Goal: Task Accomplishment & Management: Manage account settings

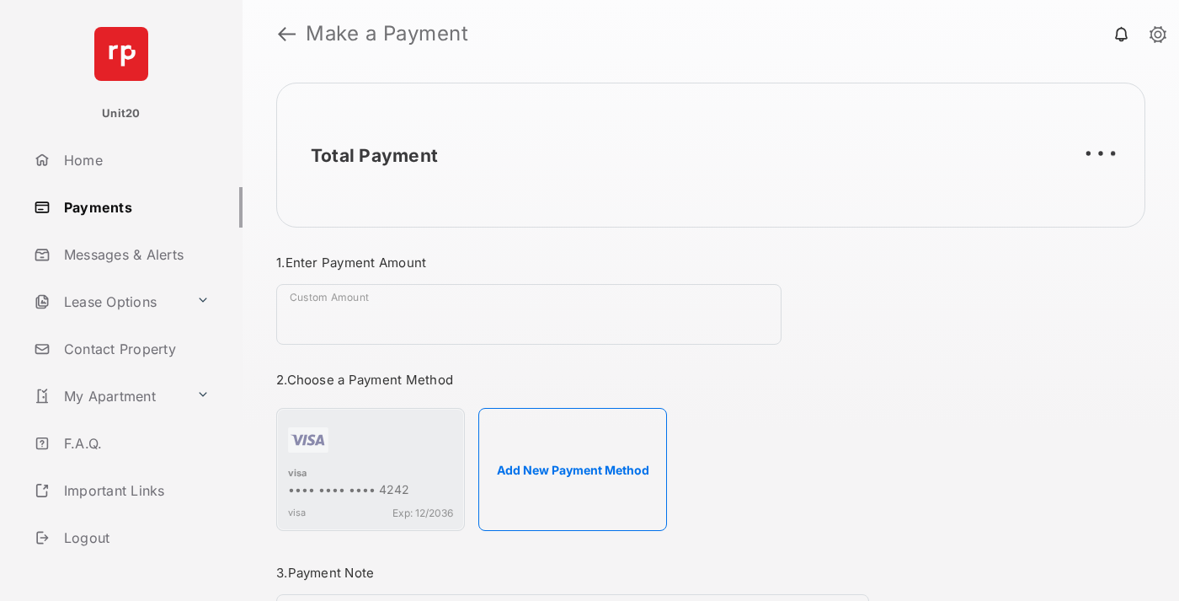
click at [131, 206] on link "Payments" at bounding box center [135, 207] width 216 height 40
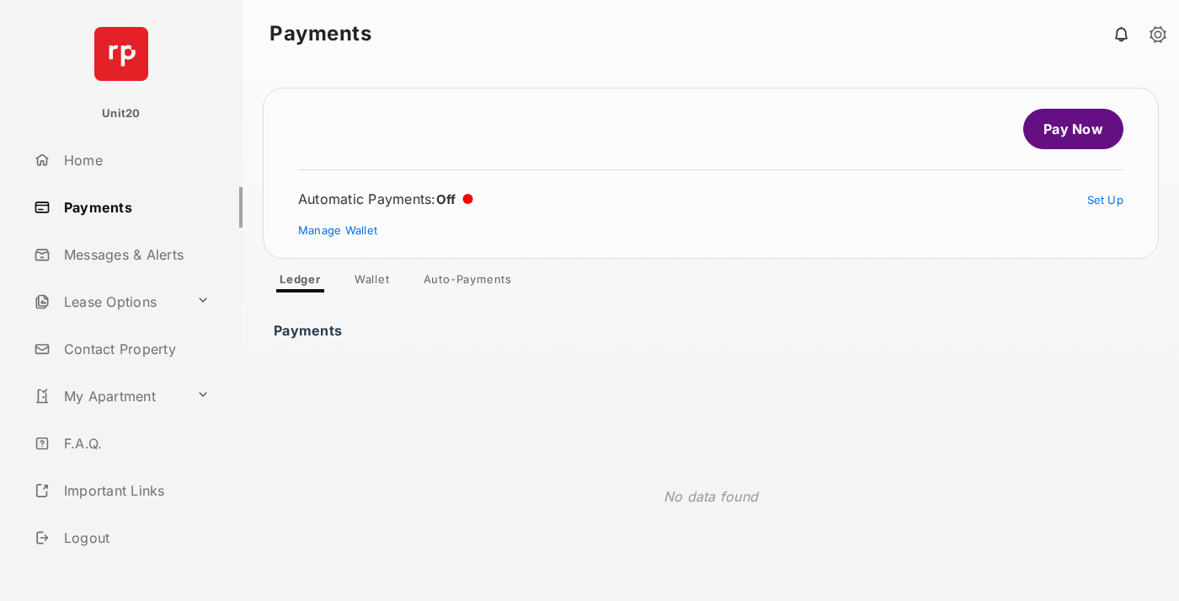
click at [468, 282] on link "Auto-Payments" at bounding box center [467, 282] width 115 height 20
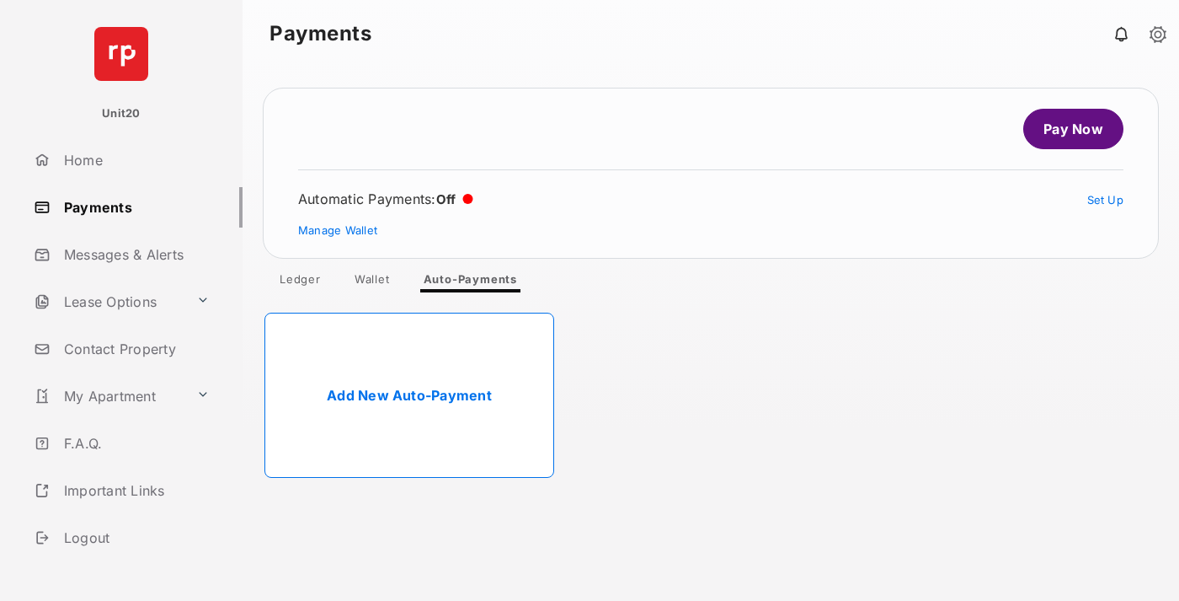
click at [409, 395] on link "Add New Auto-Payment" at bounding box center [410, 395] width 290 height 165
